Goal: Find specific page/section: Find specific page/section

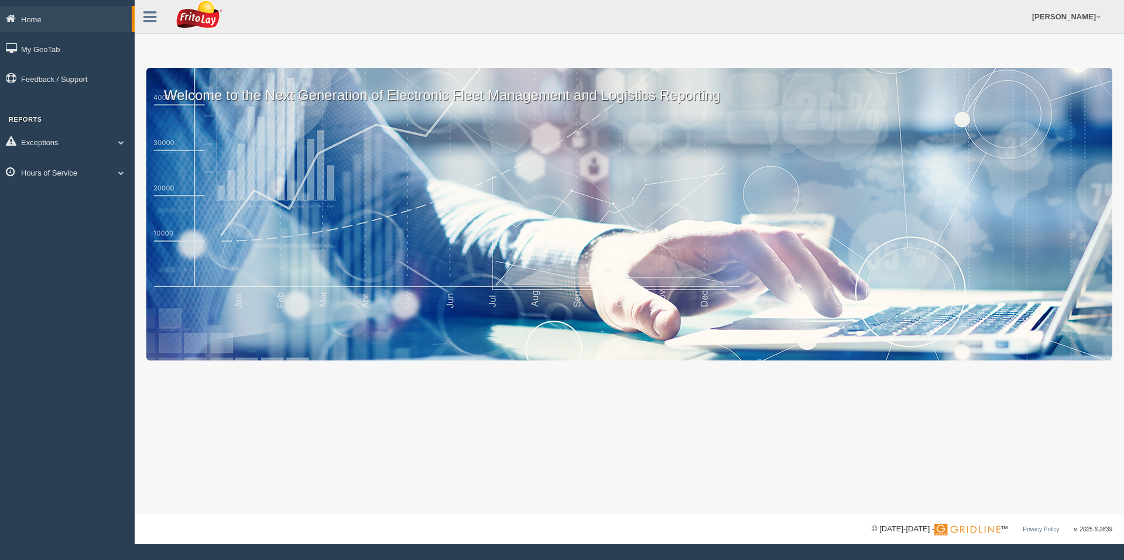
click at [119, 173] on span at bounding box center [121, 173] width 15 height 6
click at [80, 196] on link "HOS Explanation Reports" at bounding box center [76, 199] width 111 height 21
